Goal: Register for event/course

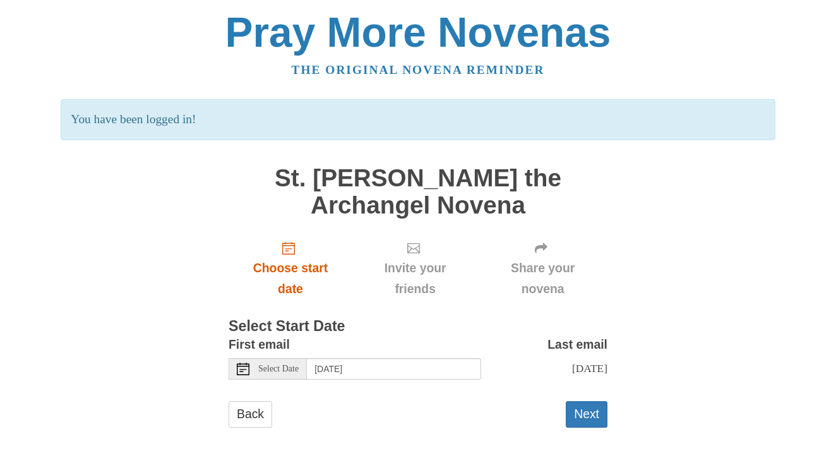
click at [292, 249] on icon "Choose start date" at bounding box center [288, 248] width 13 height 13
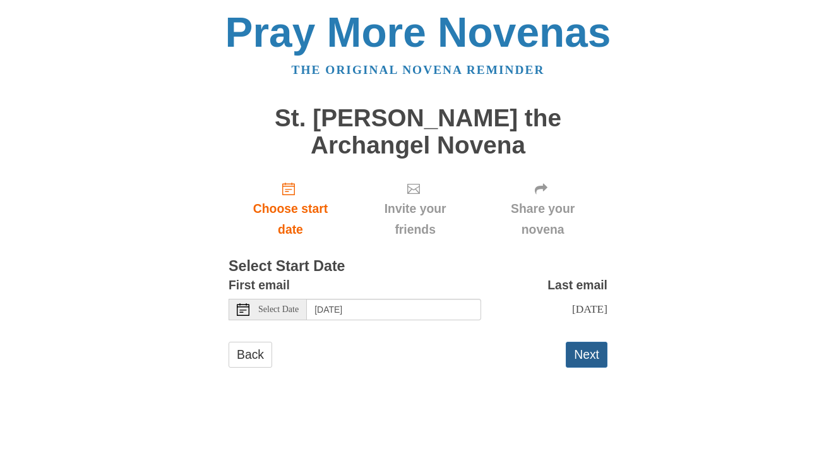
click at [590, 351] on button "Next" at bounding box center [587, 354] width 42 height 26
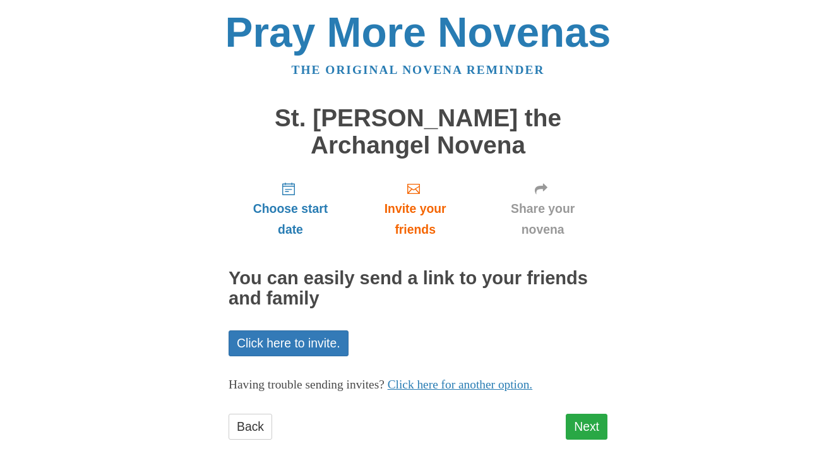
scroll to position [1, 0]
click at [591, 419] on link "Next" at bounding box center [587, 426] width 42 height 26
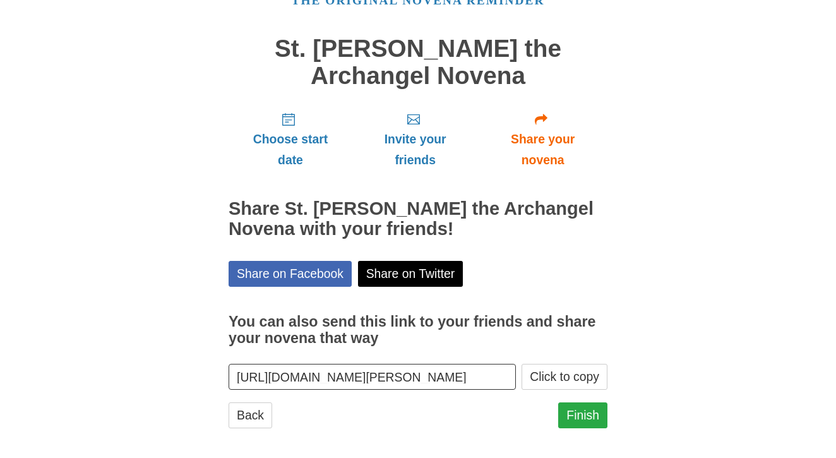
scroll to position [69, 0]
click at [583, 407] on link "Finish" at bounding box center [582, 416] width 49 height 26
